Goal: Use online tool/utility: Utilize a website feature to perform a specific function

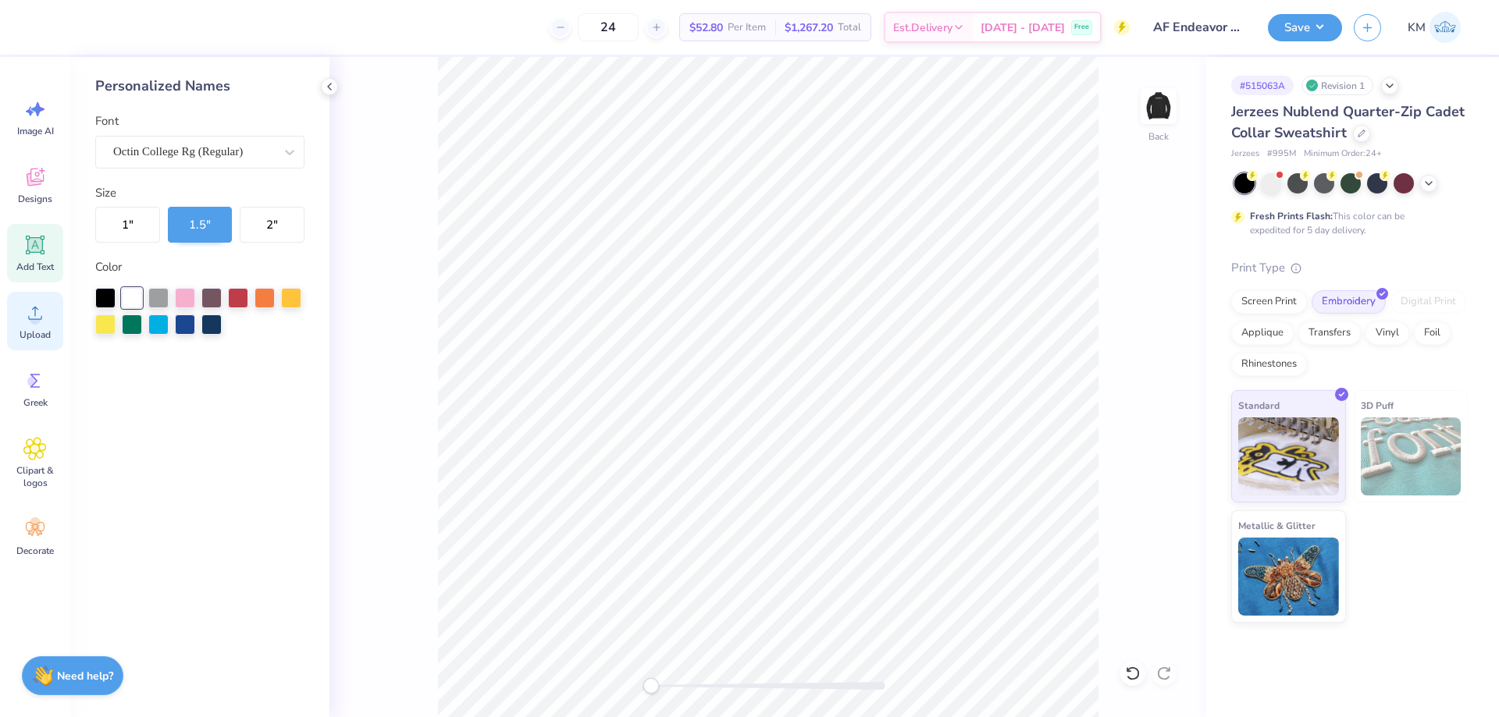
click at [44, 322] on icon at bounding box center [34, 312] width 23 height 23
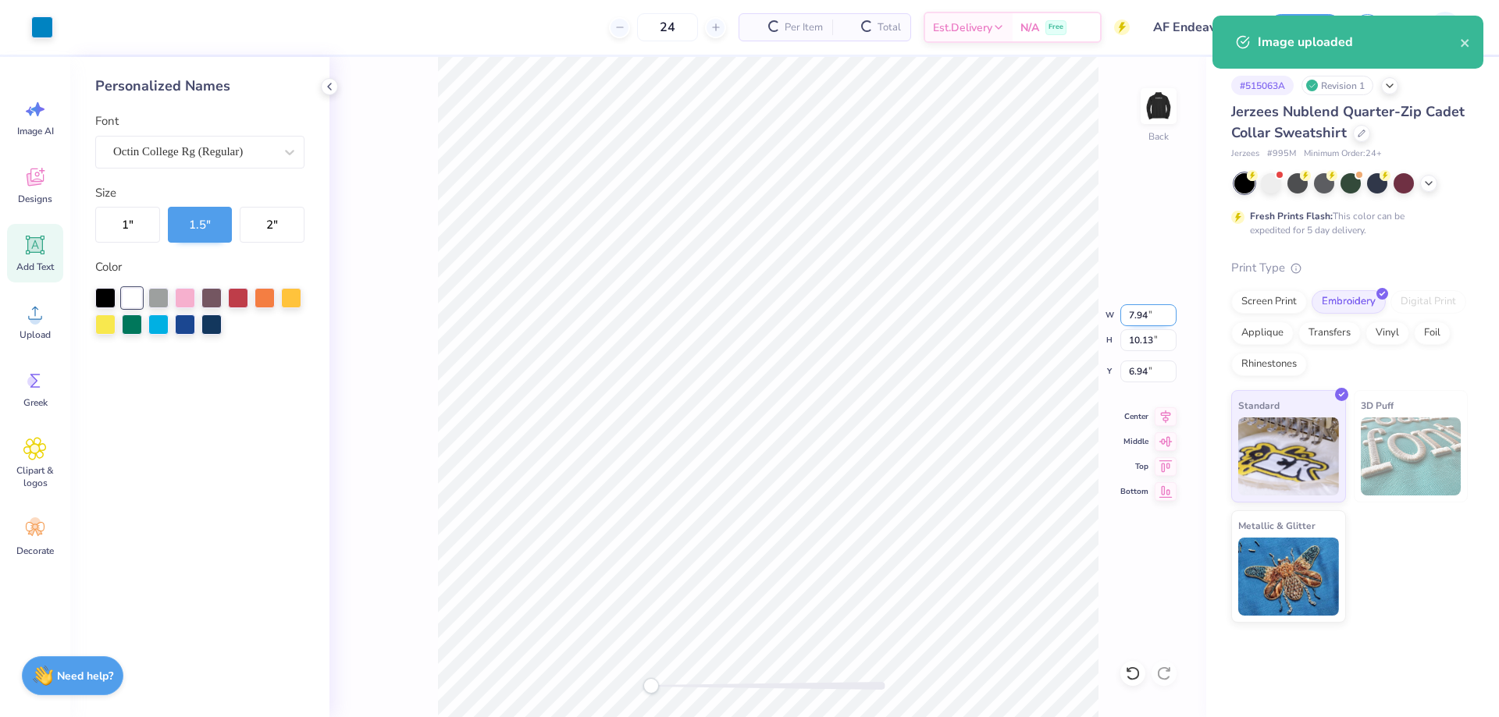
click at [1152, 319] on input "7.94" at bounding box center [1148, 315] width 56 height 22
click at [1131, 334] on input "10.13" at bounding box center [1148, 340] width 56 height 22
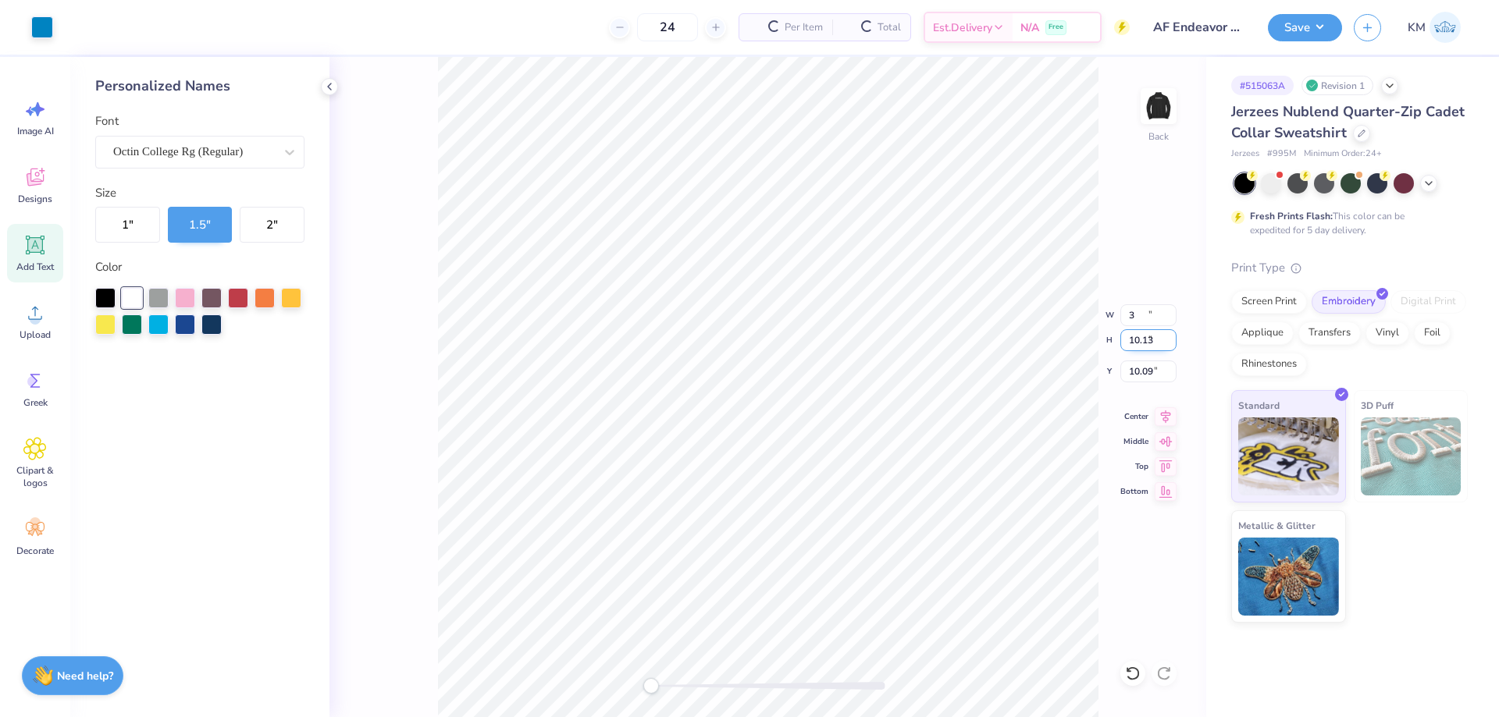
type input "3.00"
type input "3.83"
type input "10.09"
type input "3.50"
type input "2.74"
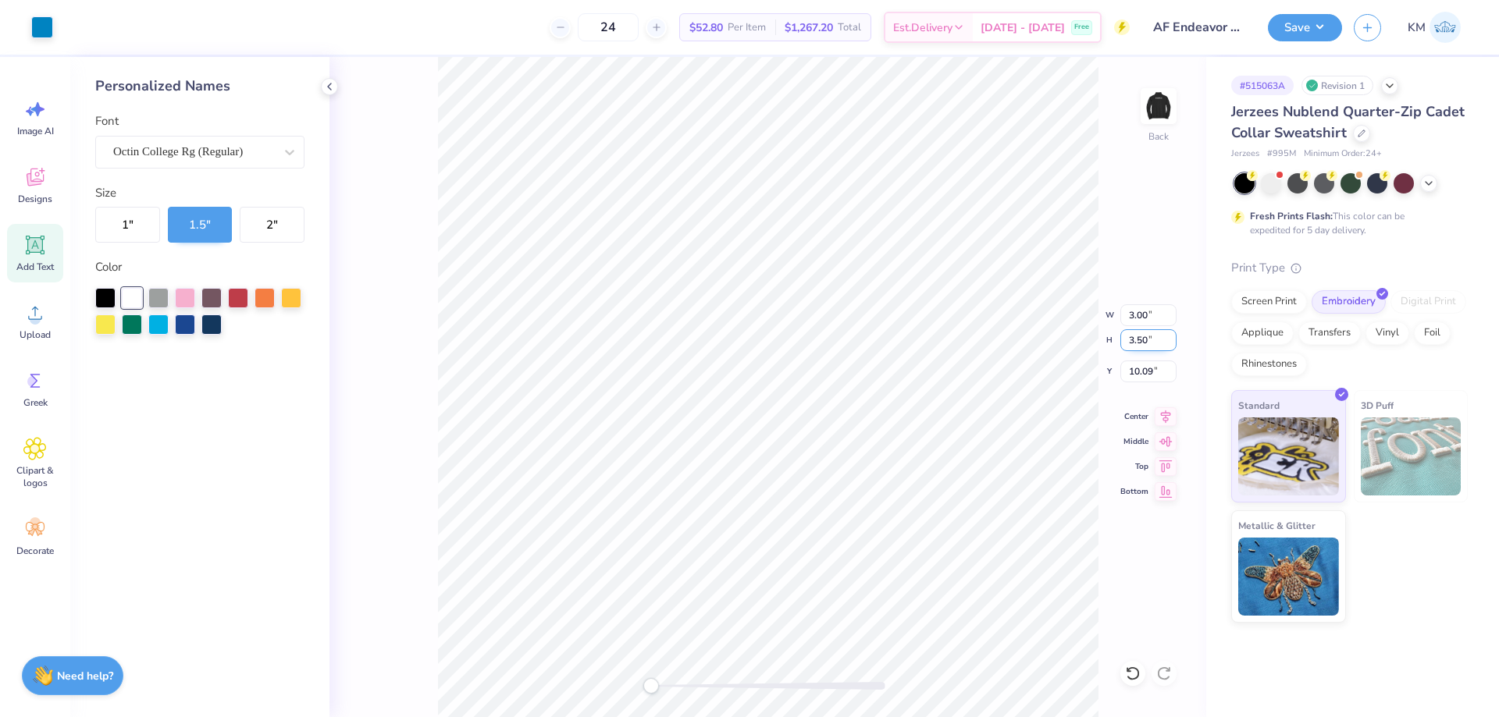
type input "10.25"
click at [1148, 375] on input "10.25" at bounding box center [1148, 372] width 56 height 22
type input "3"
click at [1156, 107] on img at bounding box center [1158, 106] width 62 height 62
click at [1164, 101] on img at bounding box center [1158, 106] width 62 height 62
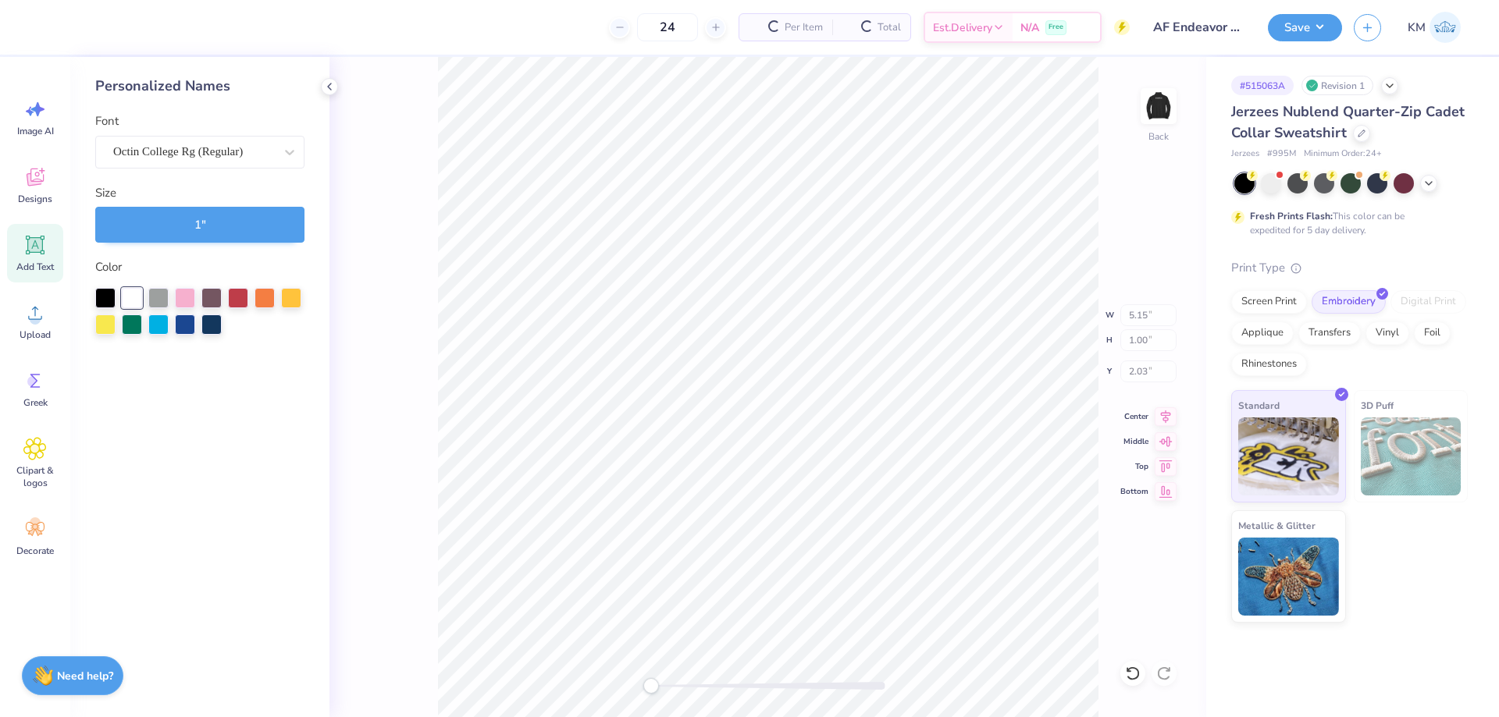
type input "5.15"
type input "1.00"
type input "2.03"
type input "2.74"
type input "3.50"
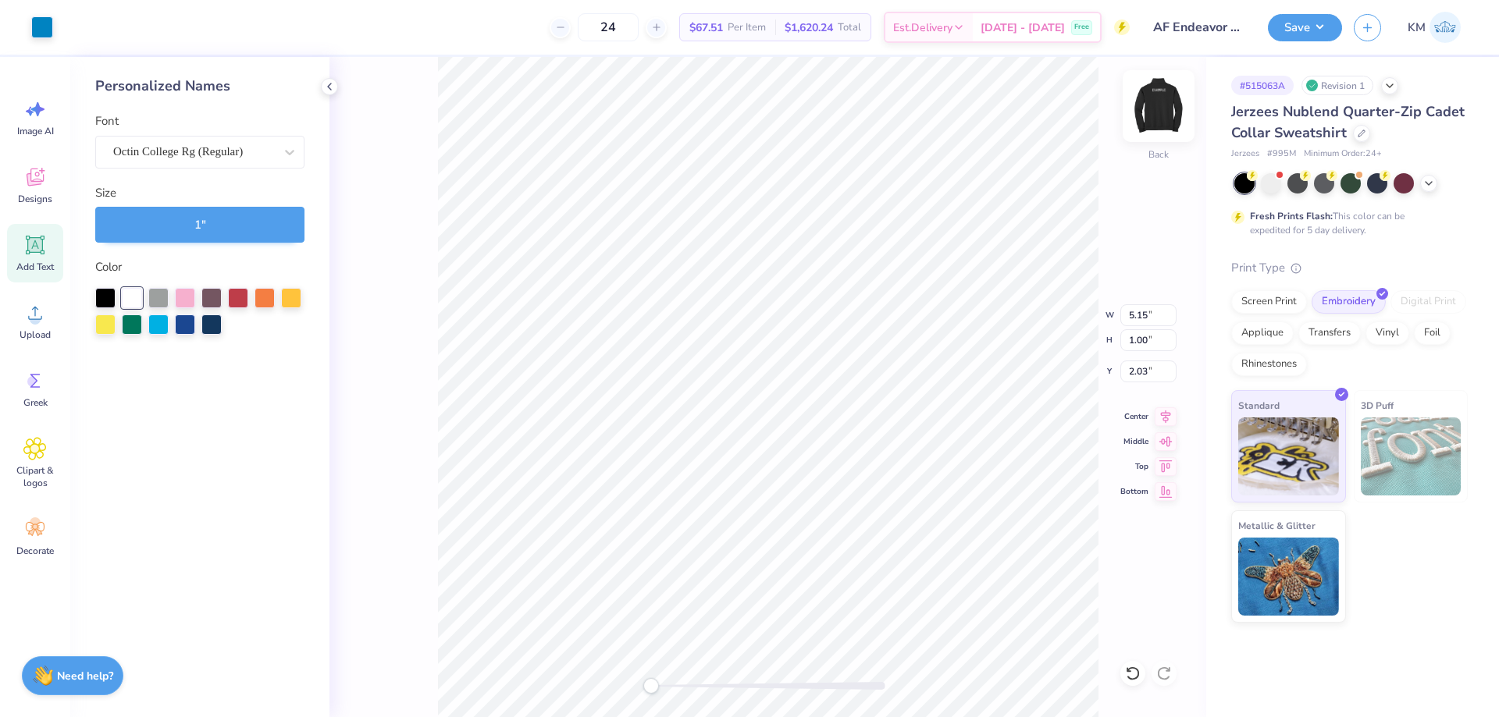
type input "3.00"
click at [1331, 27] on button "Save" at bounding box center [1305, 25] width 74 height 27
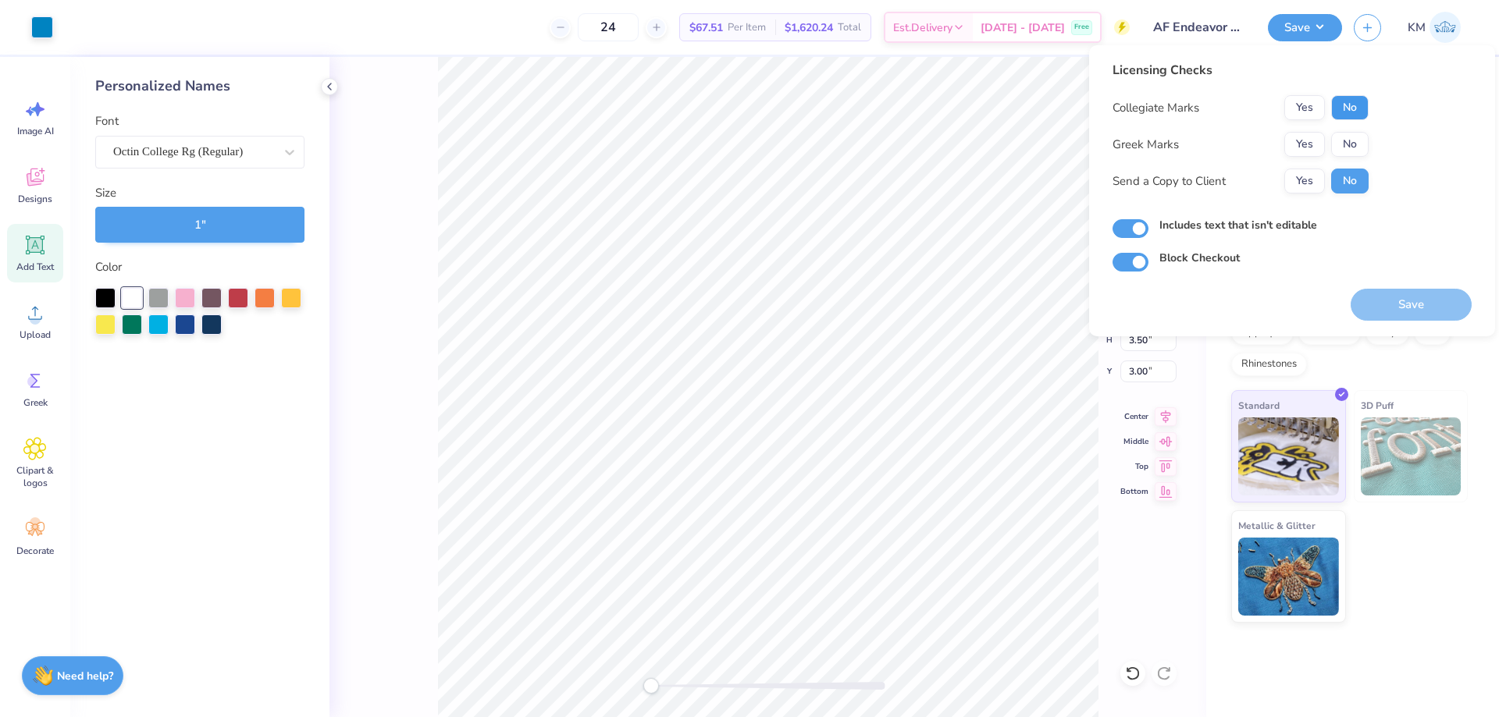
click at [1344, 107] on button "No" at bounding box center [1349, 107] width 37 height 25
click at [1342, 134] on button "No" at bounding box center [1349, 144] width 37 height 25
drag, startPoint x: 1304, startPoint y: 175, endPoint x: 1336, endPoint y: 206, distance: 44.7
click at [1305, 176] on button "Yes" at bounding box center [1304, 181] width 41 height 25
click at [1410, 303] on button "Save" at bounding box center [1411, 305] width 121 height 32
